Goal: Information Seeking & Learning: Learn about a topic

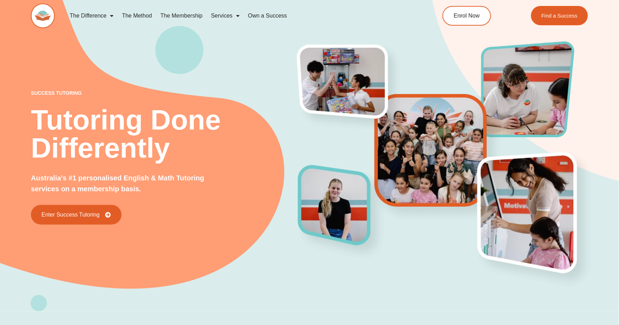
click at [138, 16] on link "The Method" at bounding box center [137, 16] width 38 height 16
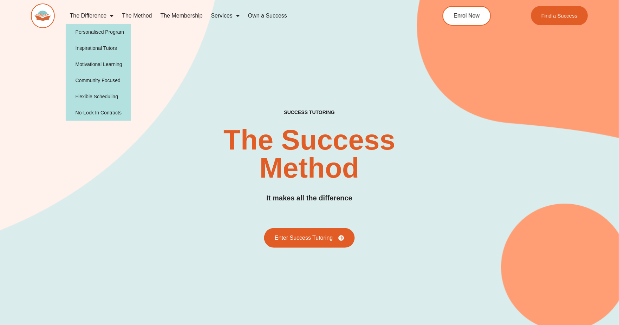
click at [45, 16] on img at bounding box center [43, 16] width 24 height 25
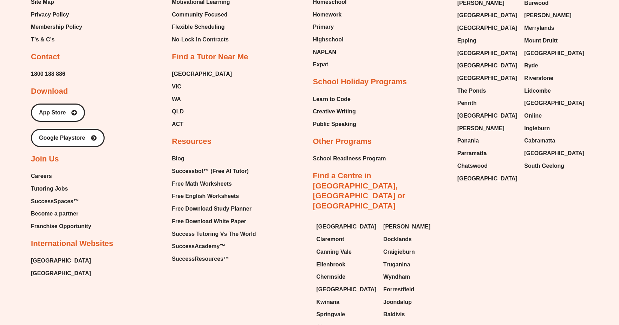
scroll to position [3097, 0]
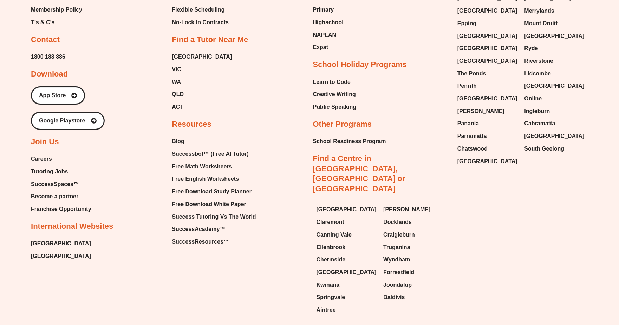
click at [53, 204] on span "Franchise Opportunity" at bounding box center [61, 209] width 60 height 11
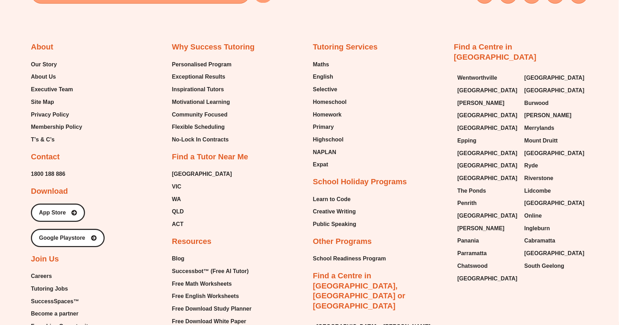
scroll to position [2941, 0]
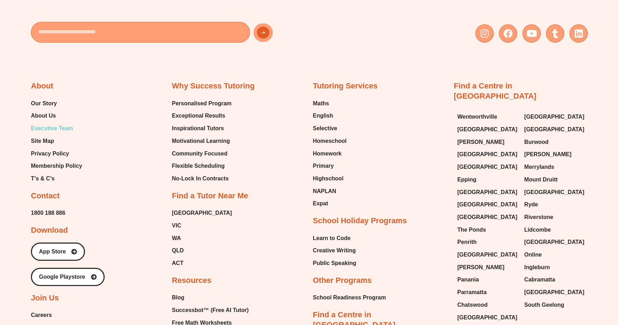
click at [65, 123] on span "Executive Team" at bounding box center [52, 128] width 42 height 11
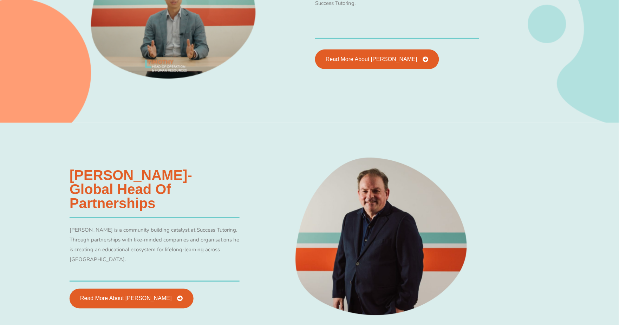
scroll to position [1365, 0]
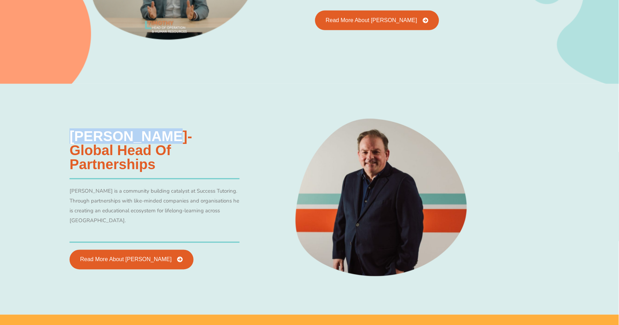
drag, startPoint x: 72, startPoint y: 143, endPoint x: 158, endPoint y: 142, distance: 86.0
click at [158, 142] on h3 "Allan Menagh- Global Head of Partnerships" at bounding box center [155, 150] width 170 height 42
copy h3 "Allan Menagh"
click at [236, 168] on div "Allan Menagh- Global Head of Partnerships Allan is a community building catalys…" at bounding box center [154, 199] width 177 height 147
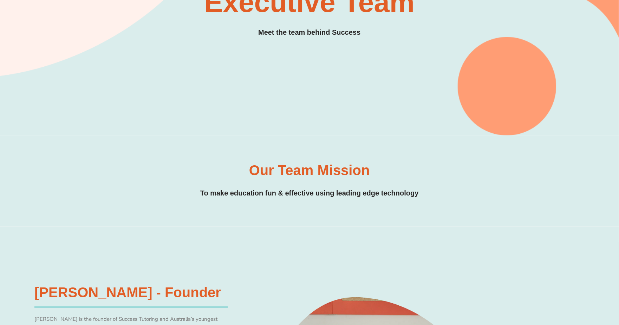
scroll to position [0, 0]
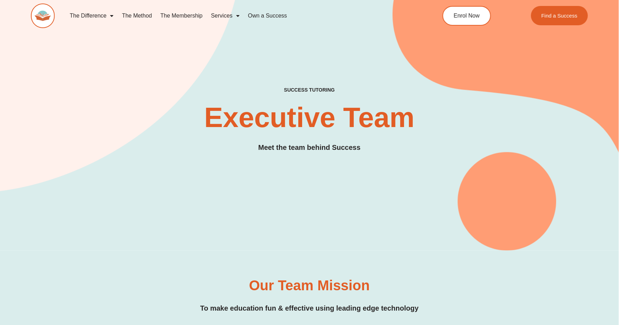
click at [177, 17] on link "The Membership" at bounding box center [181, 16] width 51 height 16
